Goal: Transaction & Acquisition: Purchase product/service

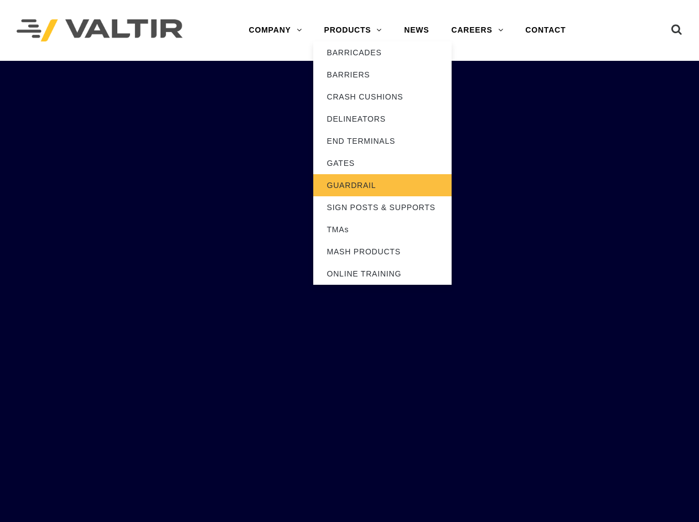
click at [351, 186] on link "GUARDRAIL" at bounding box center [382, 185] width 138 height 22
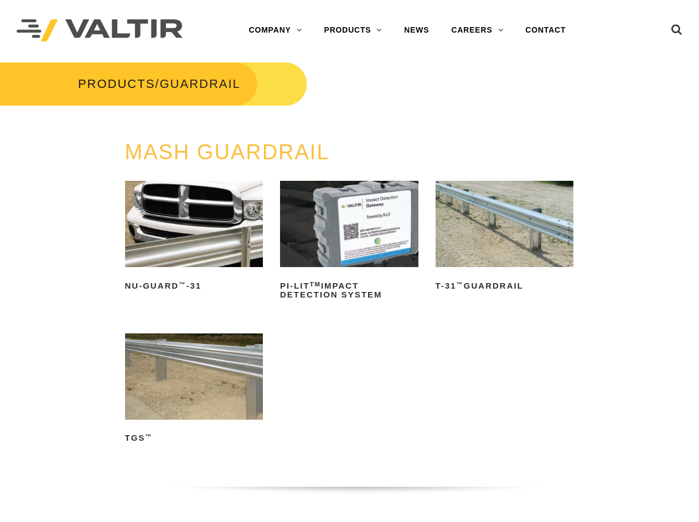
click at [548, 246] on img at bounding box center [504, 224] width 138 height 86
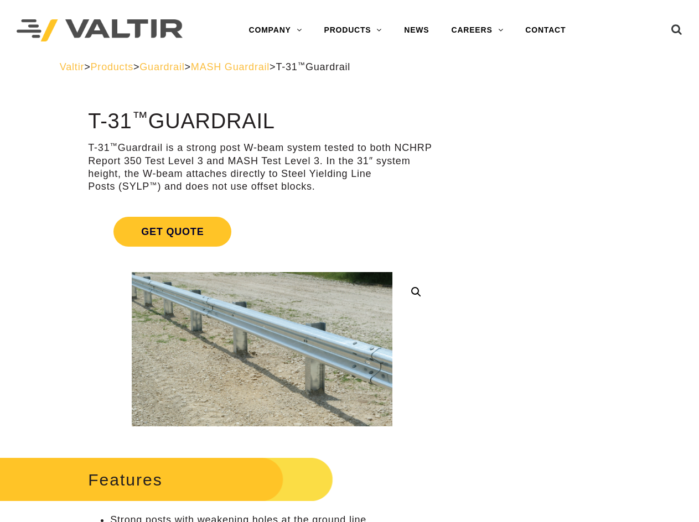
click at [196, 149] on p "T-31 ™ Guardrail is a strong post W-beam system tested to both NCHRP Report 350…" at bounding box center [262, 168] width 348 height 52
click at [192, 148] on p "T-31 ™ Guardrail is a strong post W-beam system tested to both NCHRP Report 350…" at bounding box center [262, 168] width 348 height 52
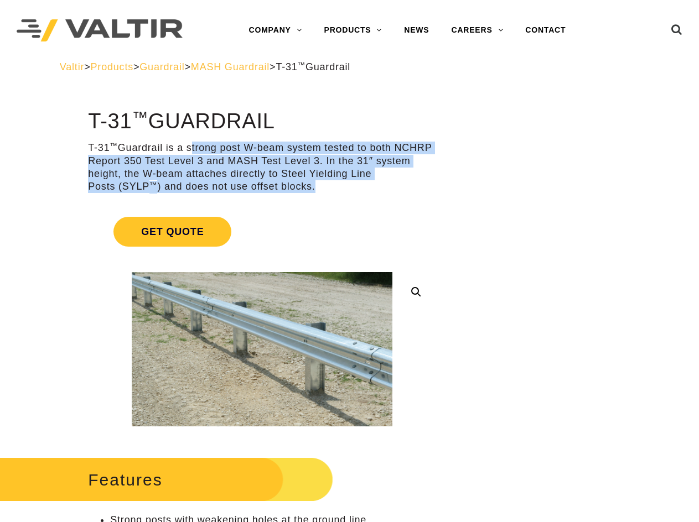
drag, startPoint x: 189, startPoint y: 148, endPoint x: 320, endPoint y: 182, distance: 135.5
click at [320, 182] on p "T-31 ™ Guardrail is a strong post W-beam system tested to both NCHRP Report 350…" at bounding box center [262, 168] width 348 height 52
copy p "strong post W-beam system tested to both NCHRP Report 350 Test Level 3 and MASH…"
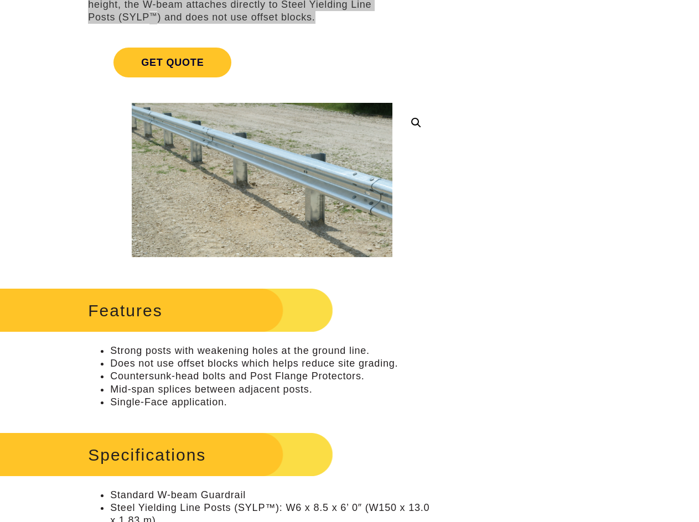
scroll to position [221, 0]
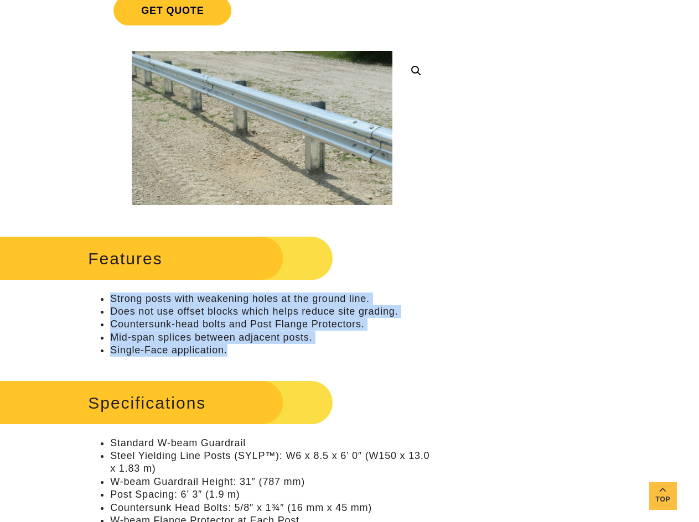
drag, startPoint x: 110, startPoint y: 299, endPoint x: 228, endPoint y: 354, distance: 130.4
click at [228, 353] on ul "Strong posts with weakening holes at the ground line. Does not use offset block…" at bounding box center [262, 325] width 348 height 65
copy ul "Strong posts with weakening holes at the ground line. Does not use offset block…"
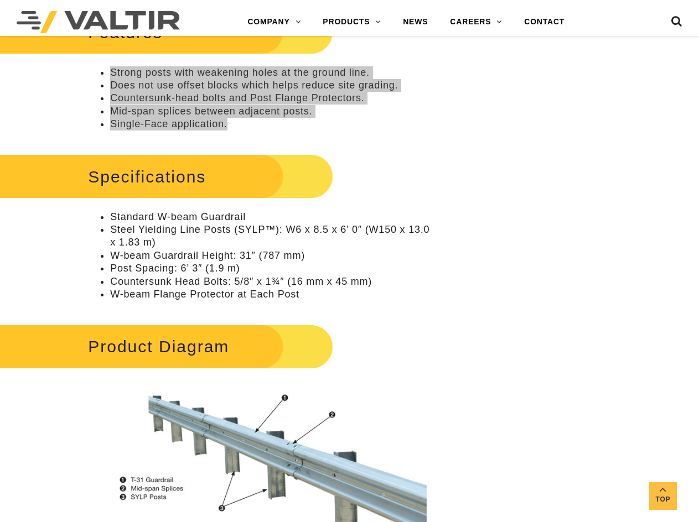
scroll to position [498, 0]
